Goal: Task Accomplishment & Management: Manage account settings

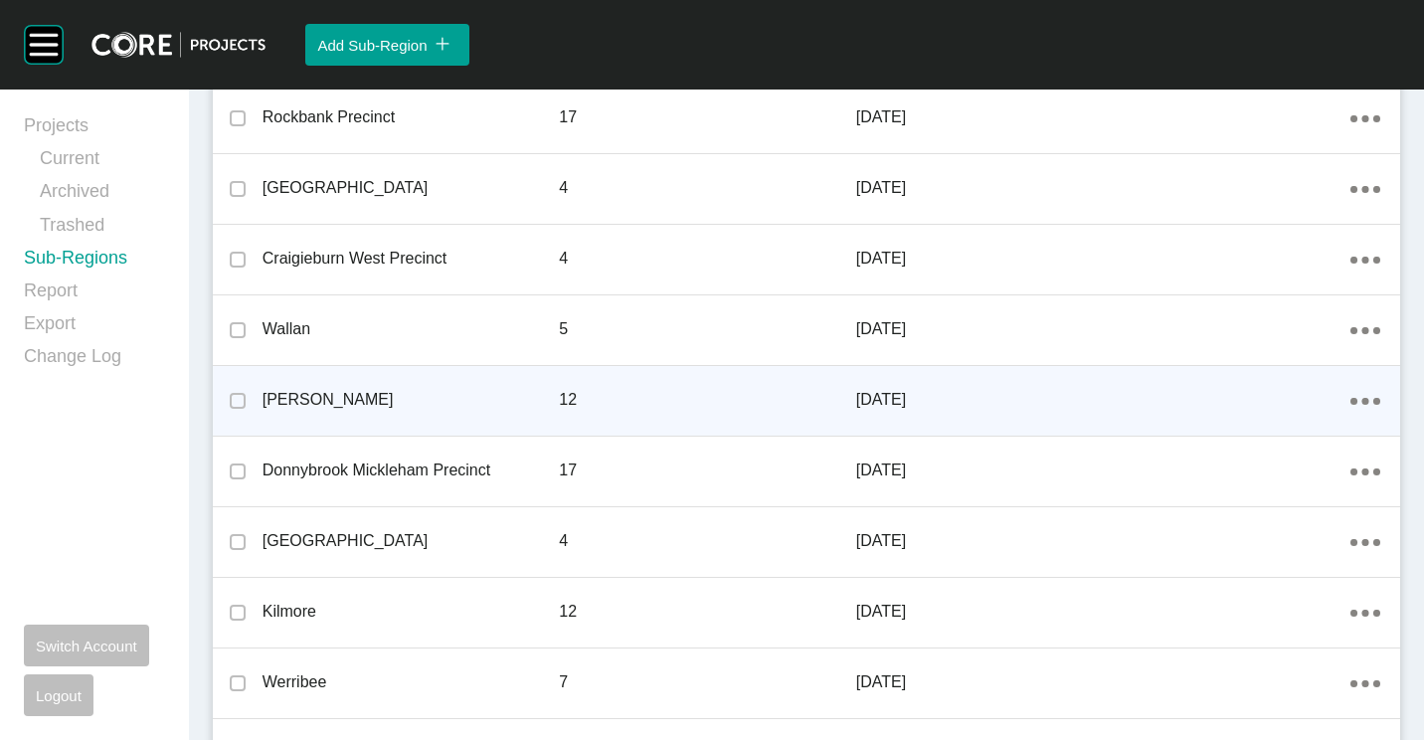
scroll to position [1094, 0]
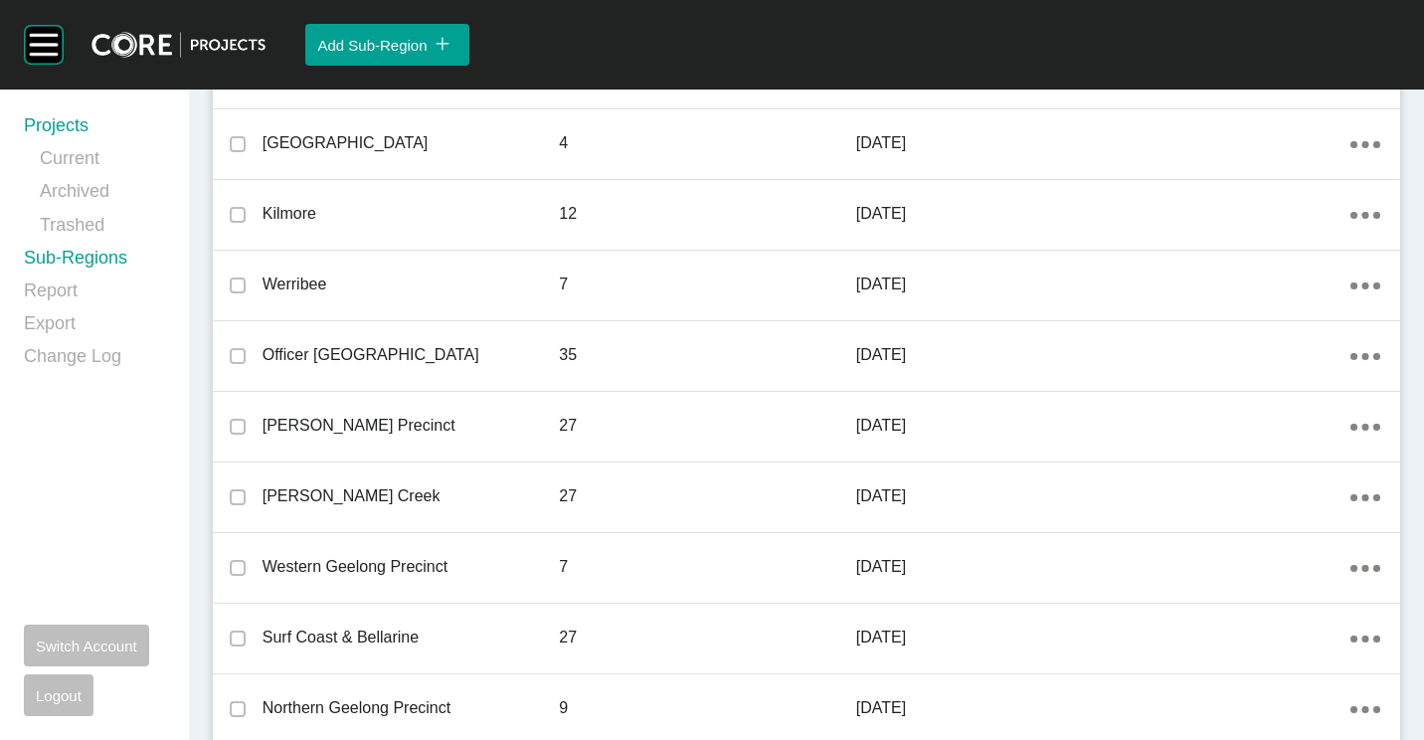
click at [52, 119] on link "Projects" at bounding box center [94, 129] width 141 height 33
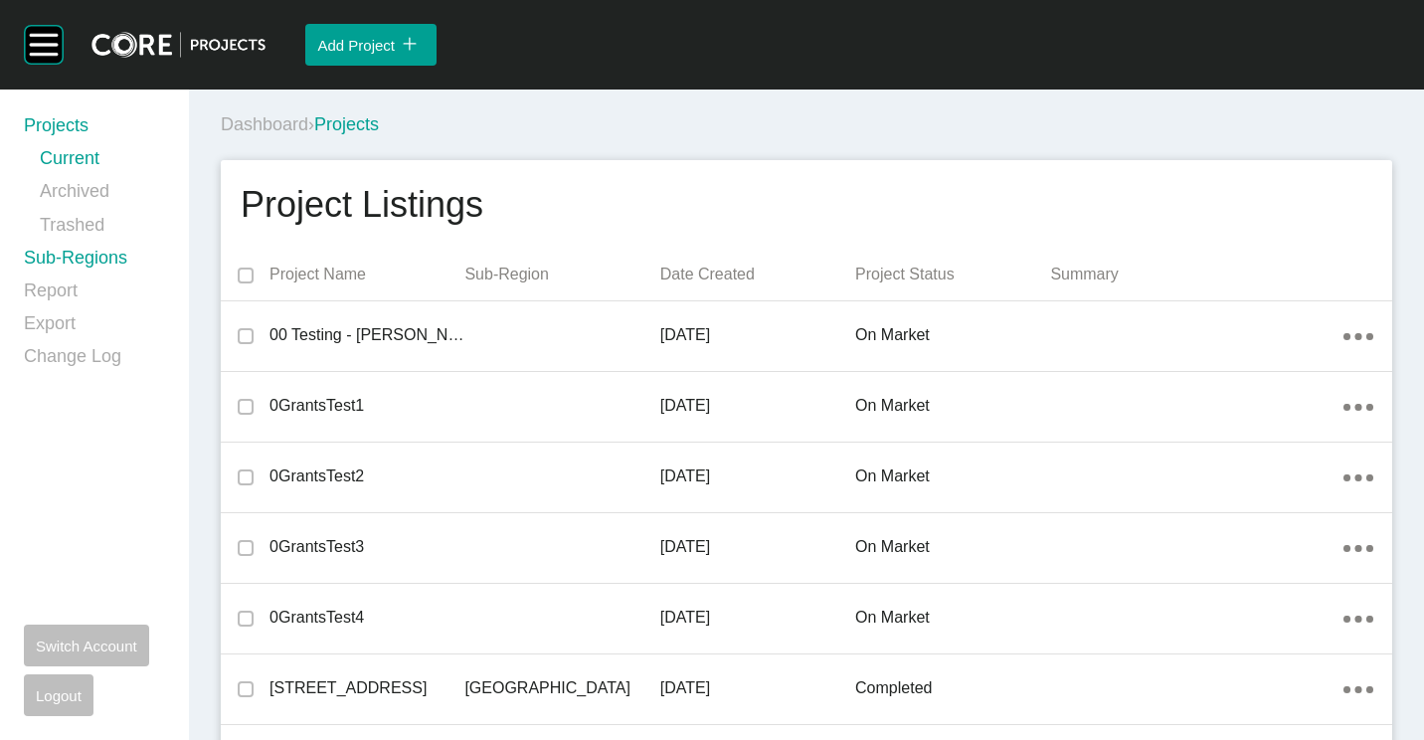
click at [59, 254] on link "Sub-Regions" at bounding box center [94, 262] width 141 height 33
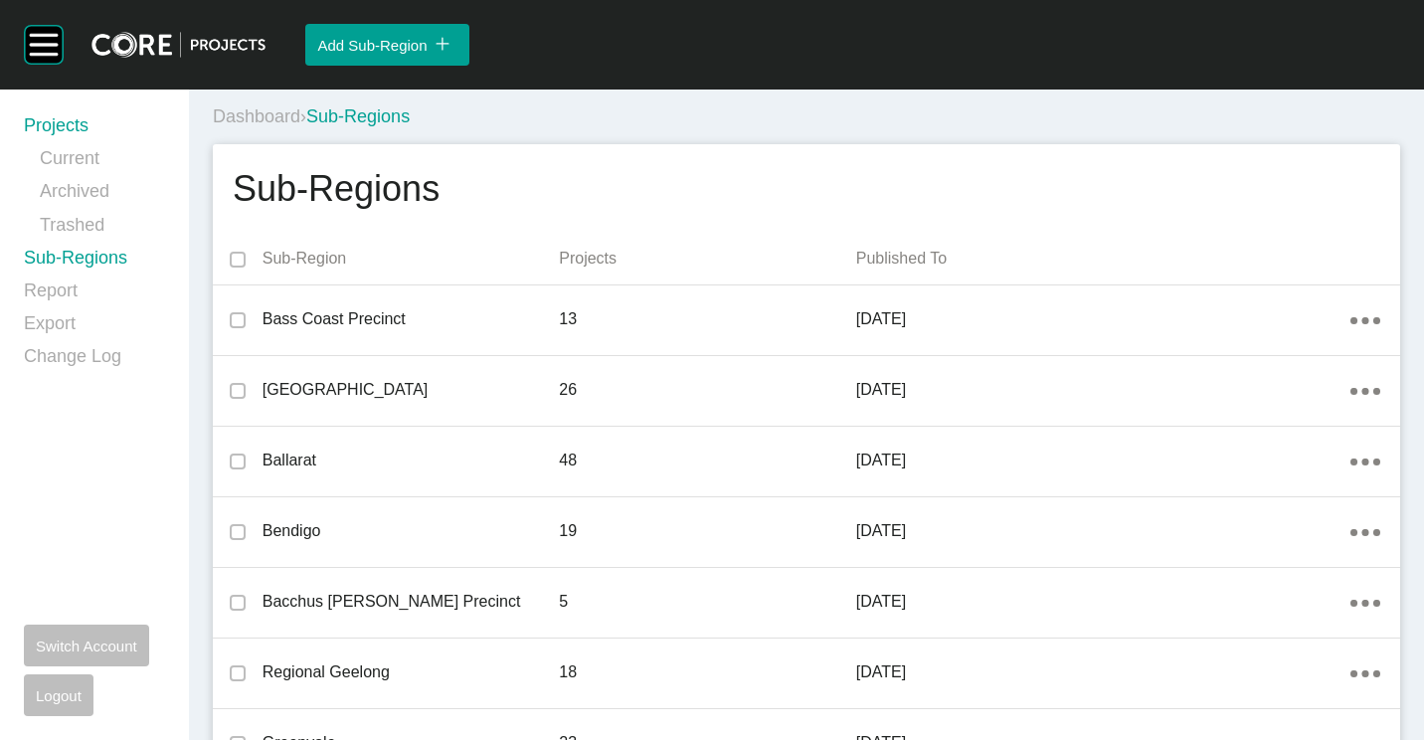
click at [83, 128] on link "Projects" at bounding box center [94, 129] width 141 height 33
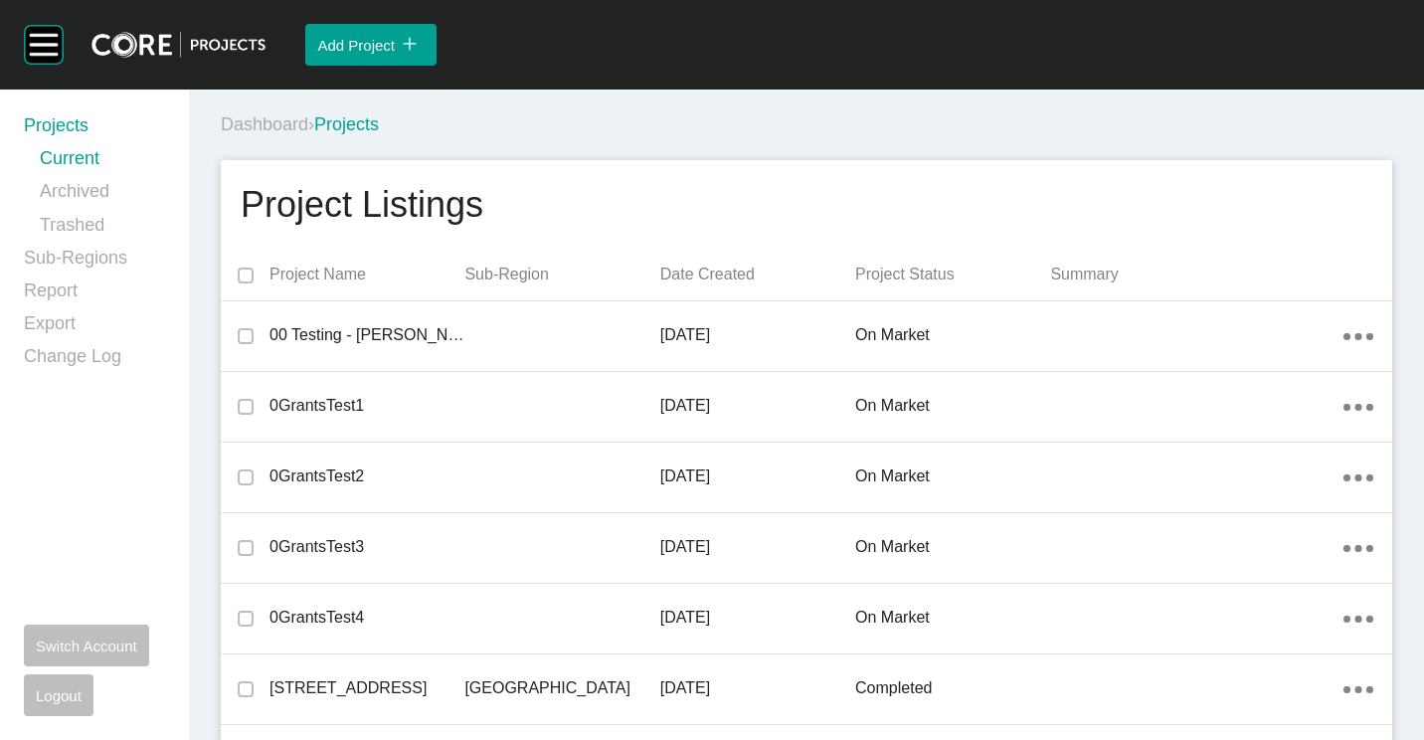
scroll to position [7307, 0]
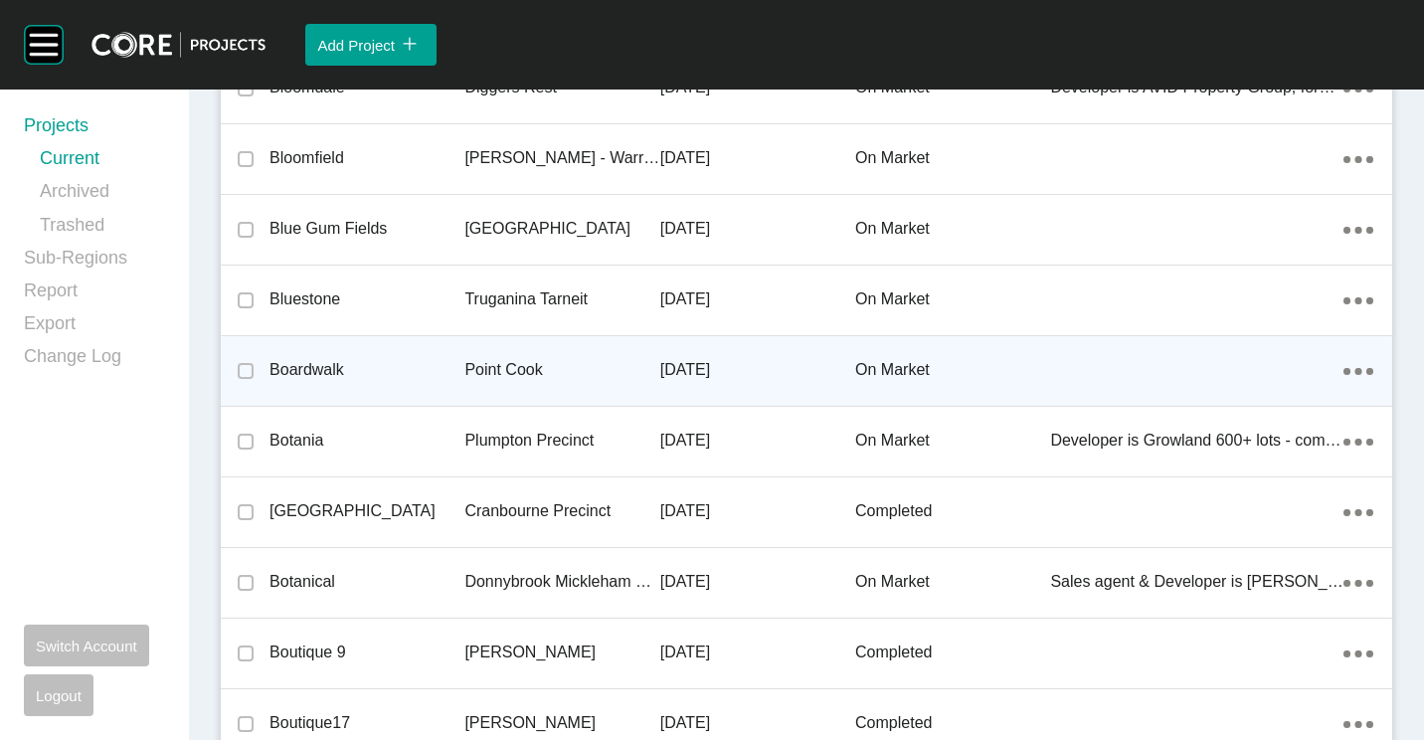
click at [579, 357] on div "Point Cook" at bounding box center [561, 370] width 195 height 62
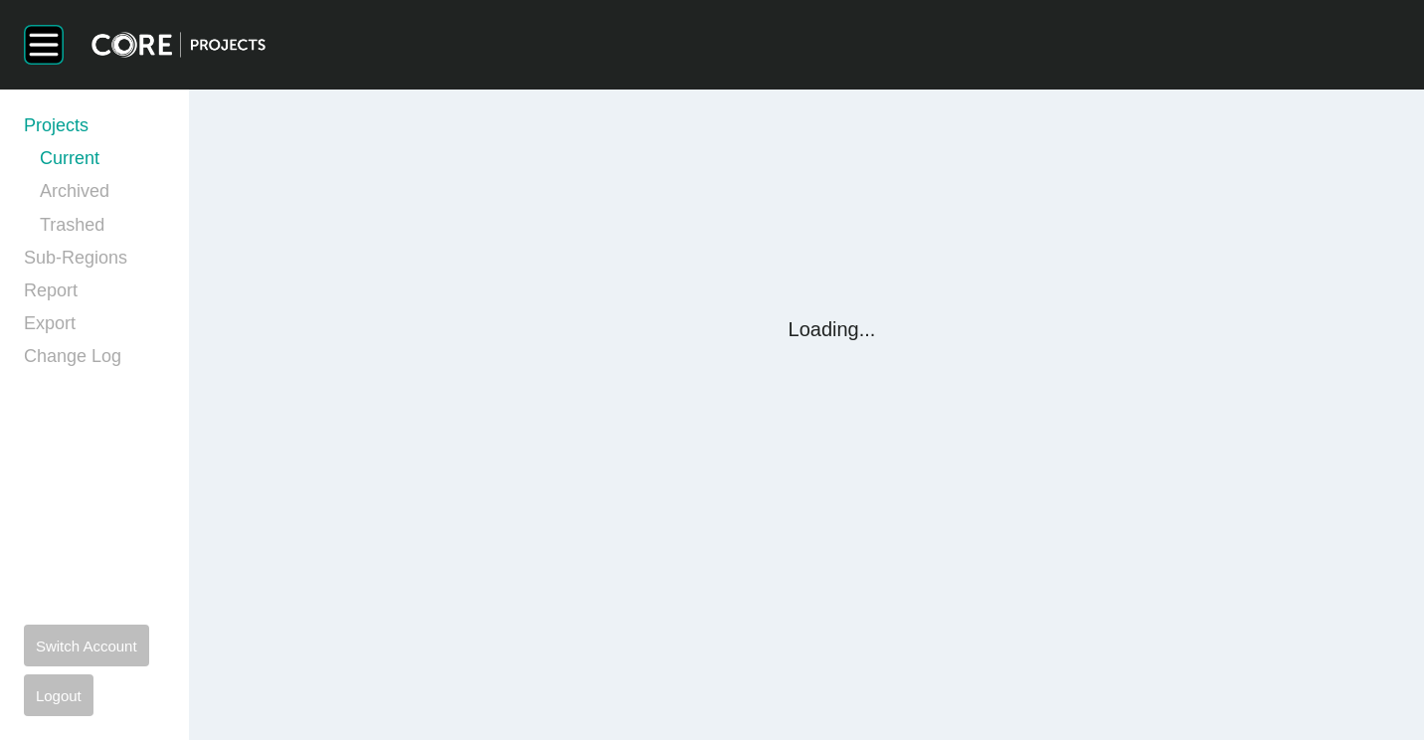
click at [74, 261] on link "Sub-Regions" at bounding box center [94, 262] width 141 height 33
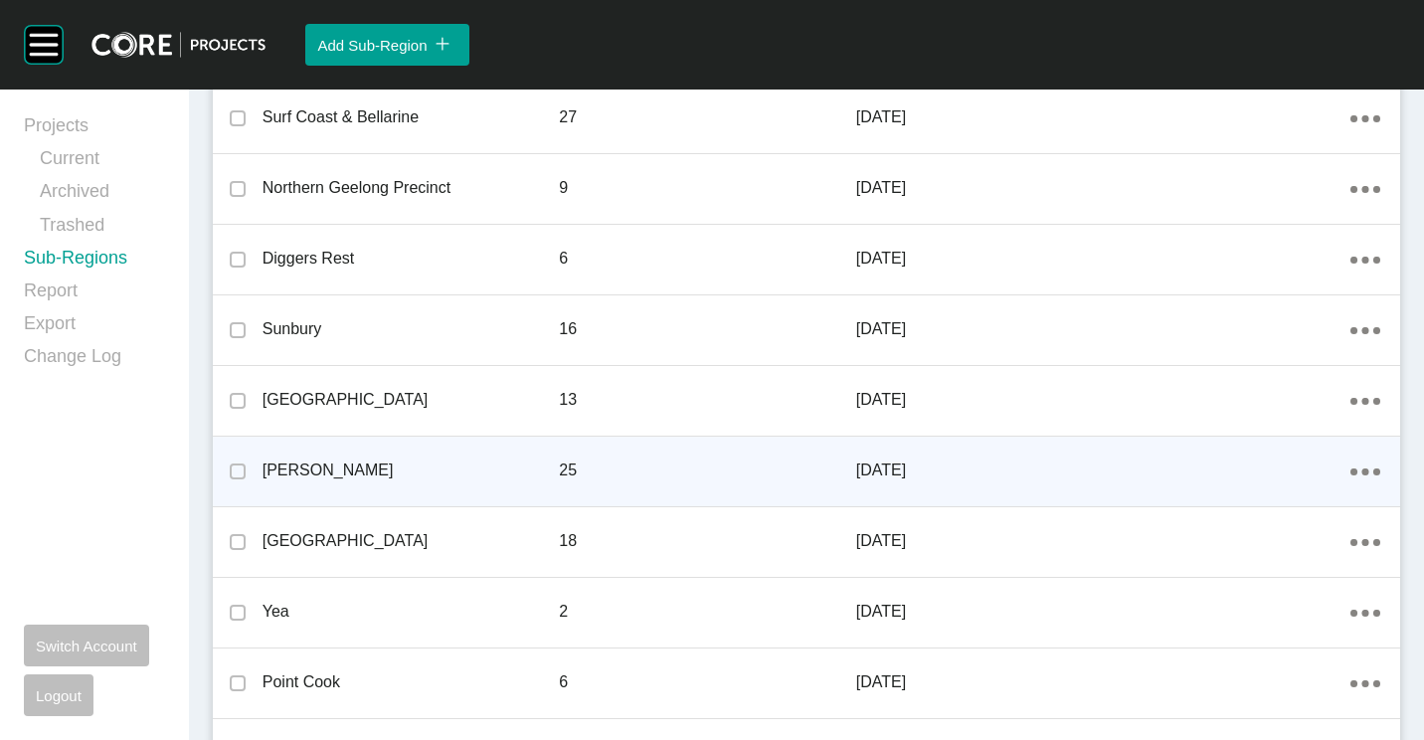
scroll to position [1690, 0]
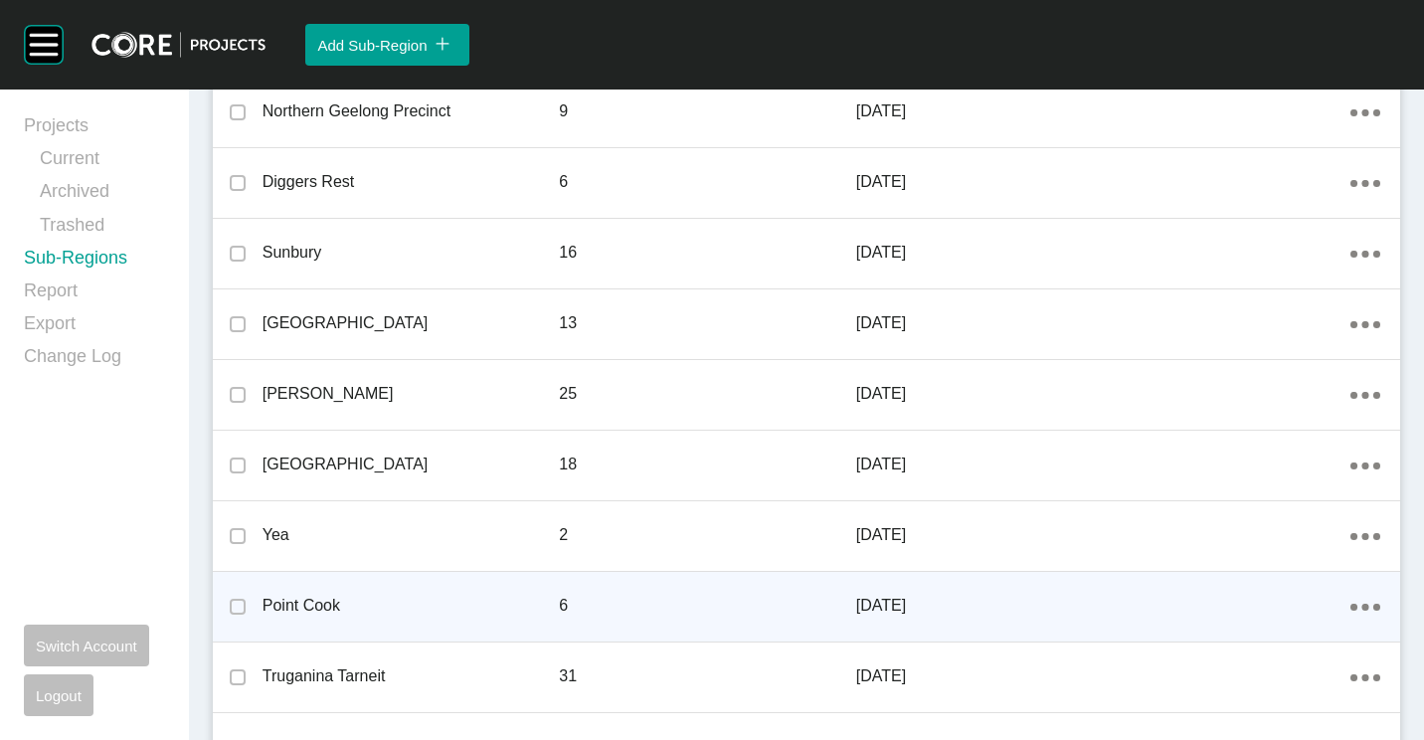
click at [1350, 611] on icon "Action Menu Dots Copy 6 Created with Sketch." at bounding box center [1365, 607] width 30 height 7
click at [1293, 604] on link "Edit" at bounding box center [1280, 610] width 54 height 30
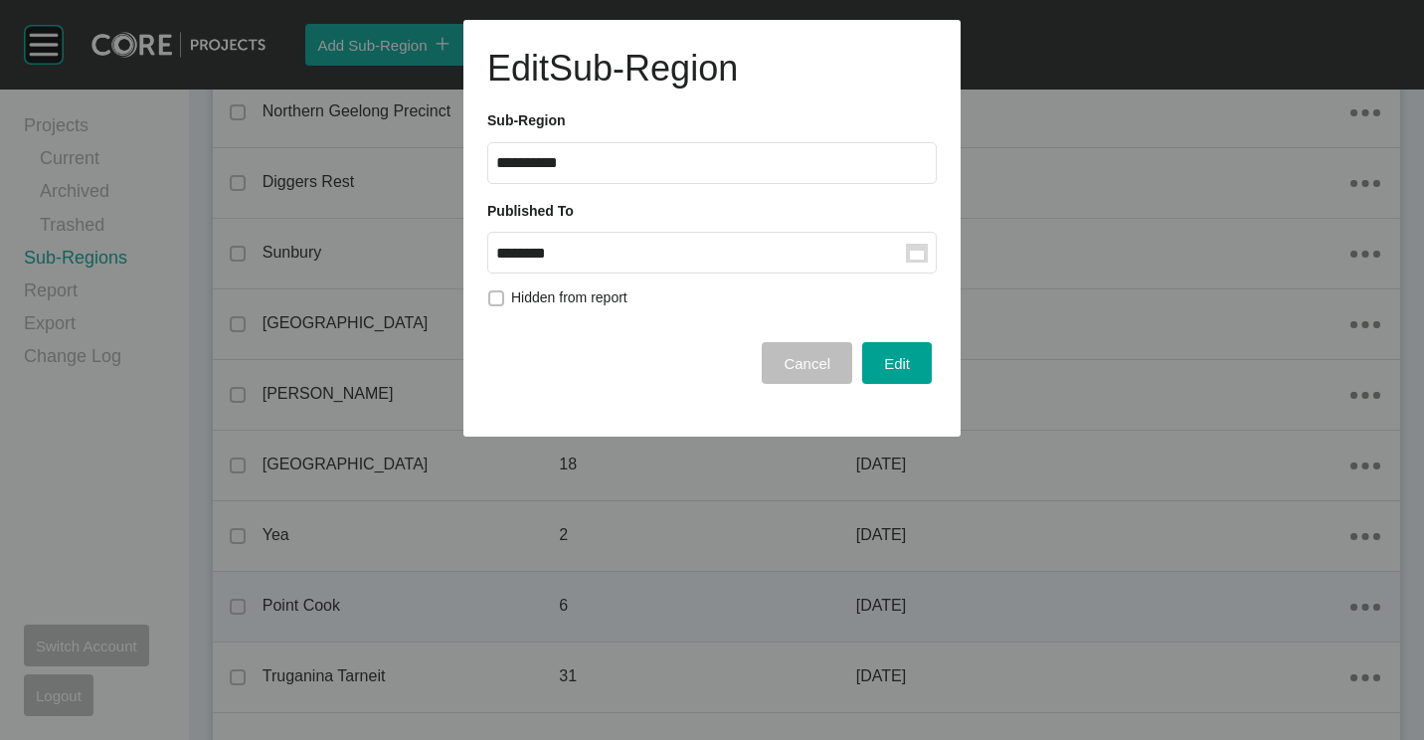
click at [933, 259] on label "******** Group Created with Sketch." at bounding box center [711, 253] width 449 height 42
click at [906, 259] on input "********" at bounding box center [701, 253] width 410 height 17
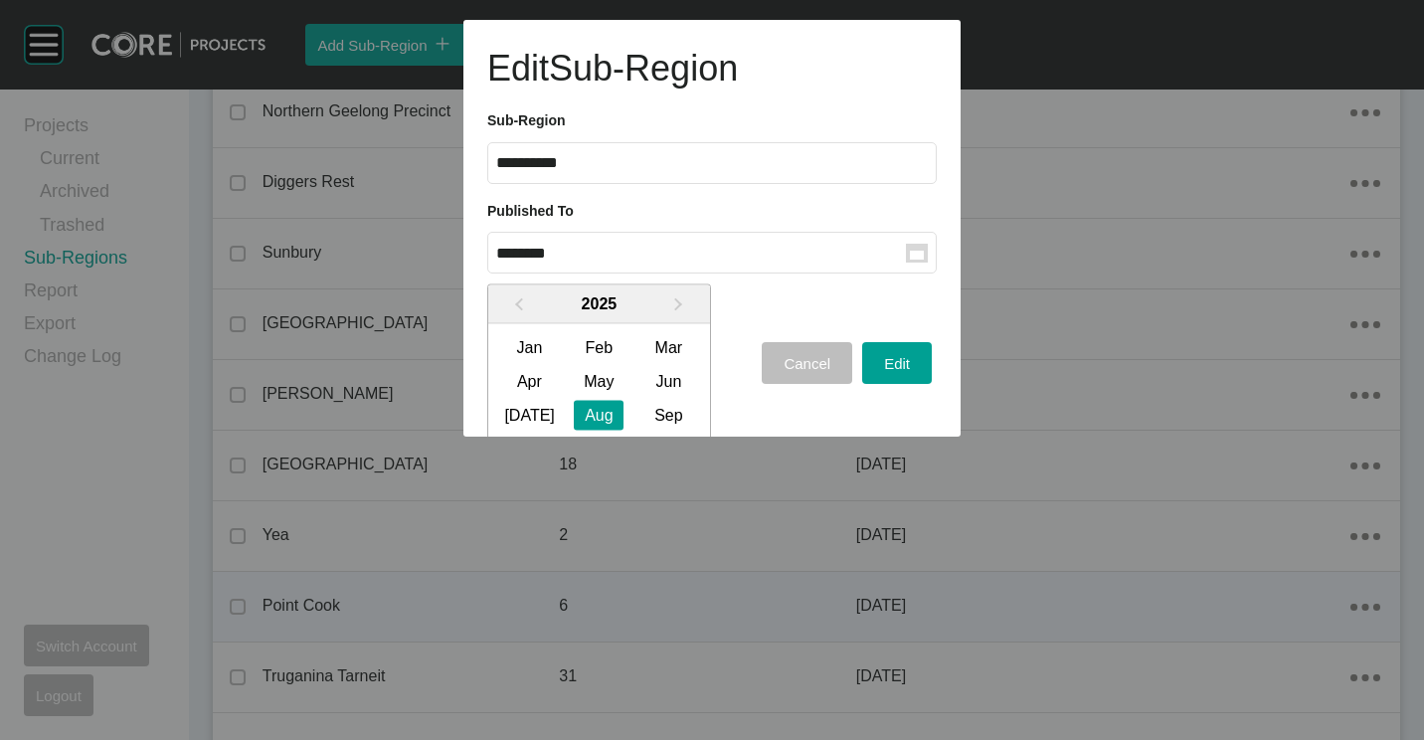
click at [668, 414] on div "Sep" at bounding box center [668, 415] width 50 height 30
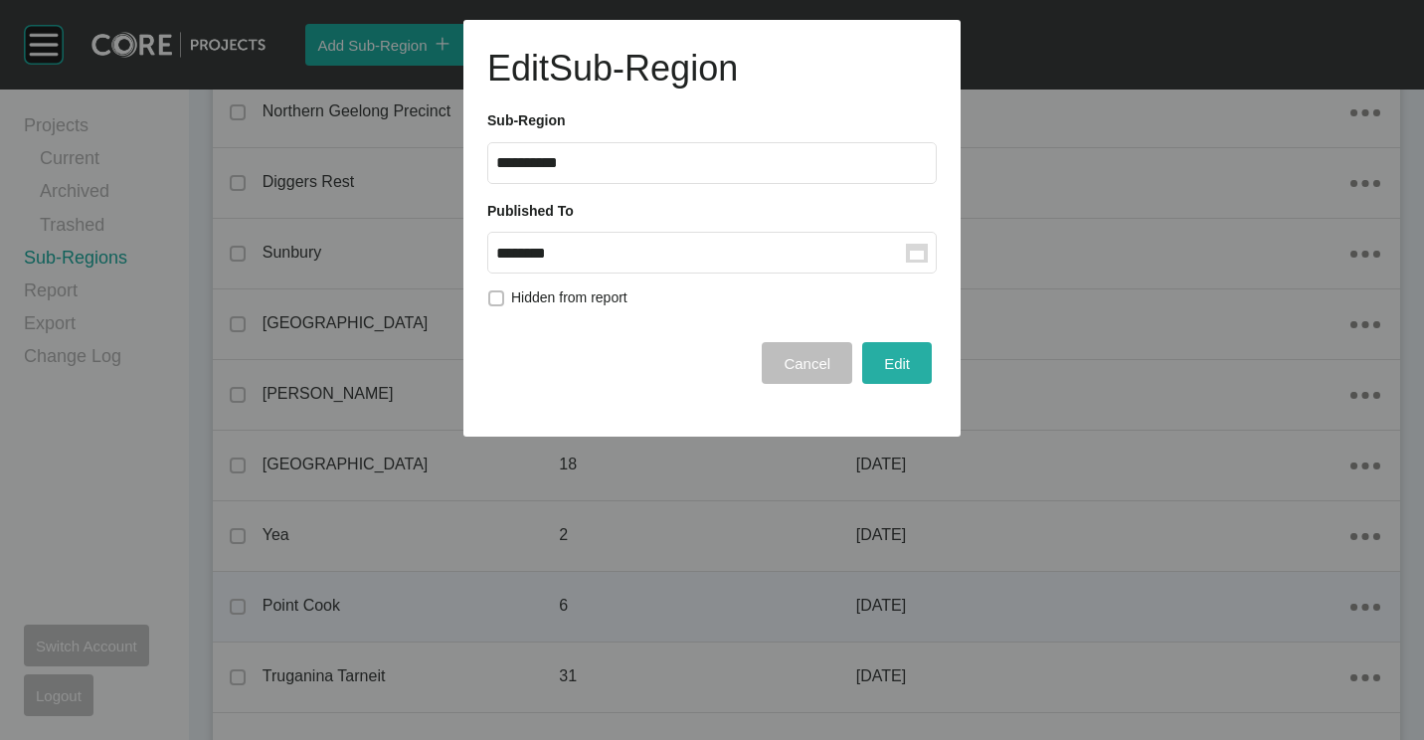
click at [888, 363] on span "Edit" at bounding box center [897, 363] width 26 height 17
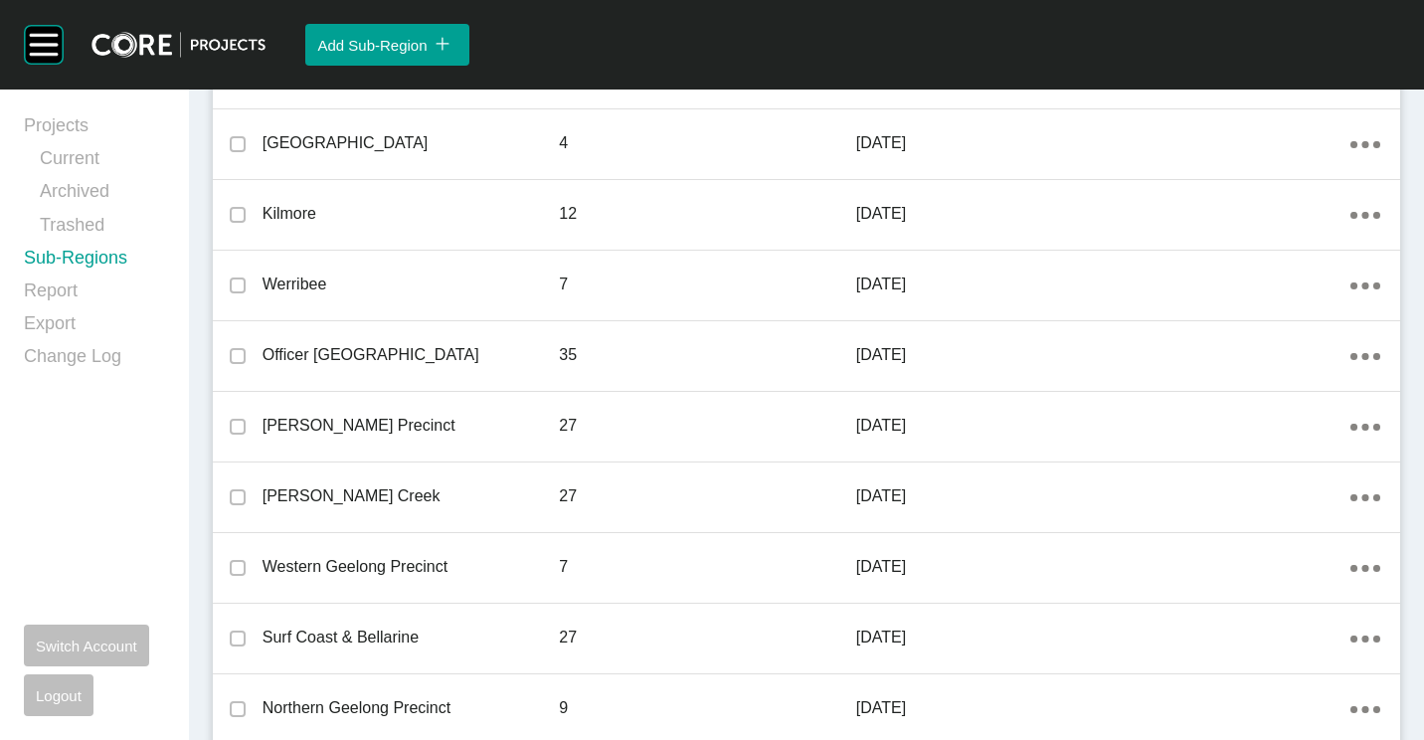
scroll to position [895, 0]
